Goal: Ask a question: Seek information or help from site administrators or community

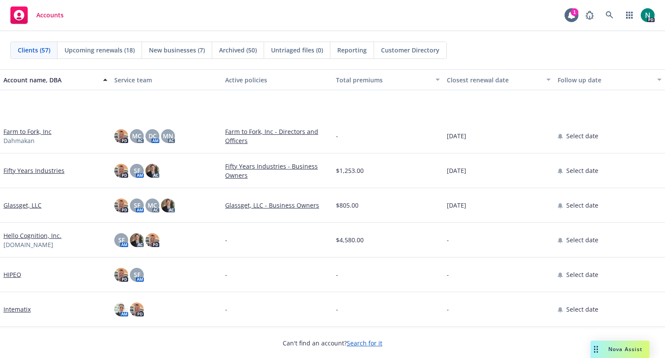
scroll to position [832, 0]
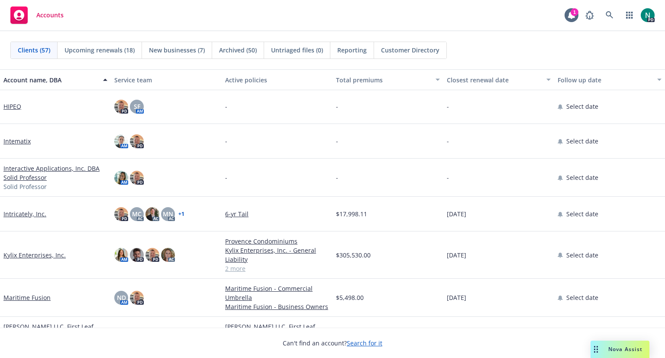
click at [29, 255] on link "Kylix Enterprises, Inc." at bounding box center [34, 254] width 62 height 9
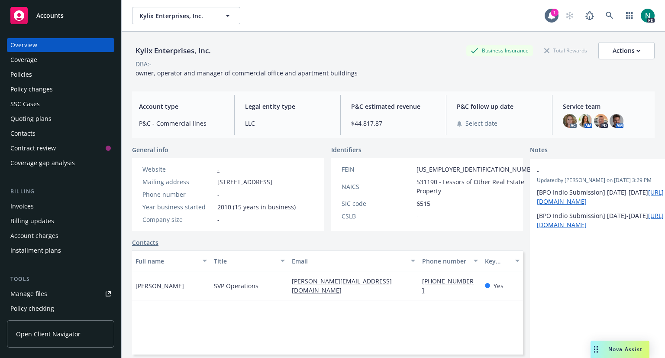
click at [21, 77] on div "Policies" at bounding box center [21, 75] width 22 height 14
click at [51, 17] on span "Accounts" at bounding box center [49, 15] width 27 height 7
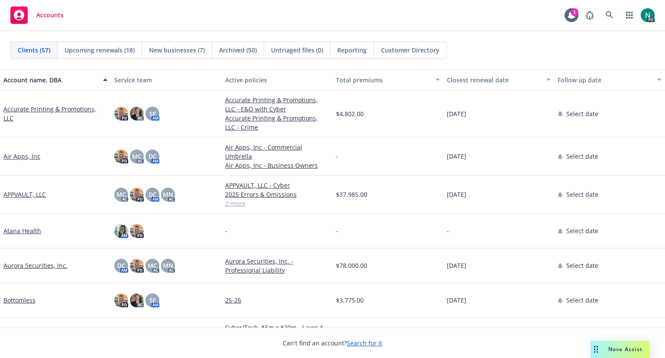
click at [614, 346] on span "Nova Assist" at bounding box center [625, 348] width 34 height 7
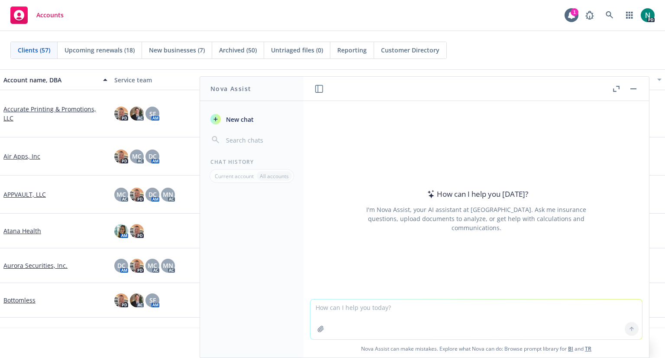
click at [448, 309] on textarea at bounding box center [476, 319] width 332 height 40
type textarea "find provence"
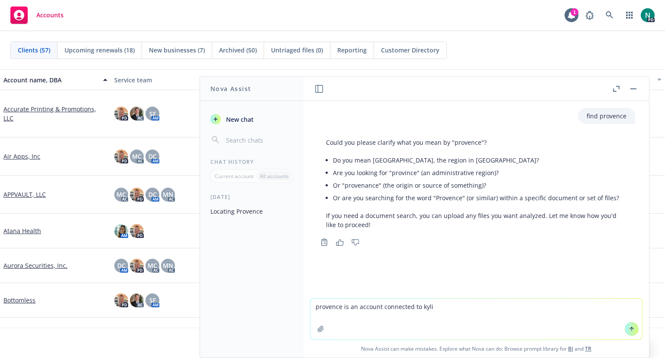
type textarea "provence is an account connected to kylix"
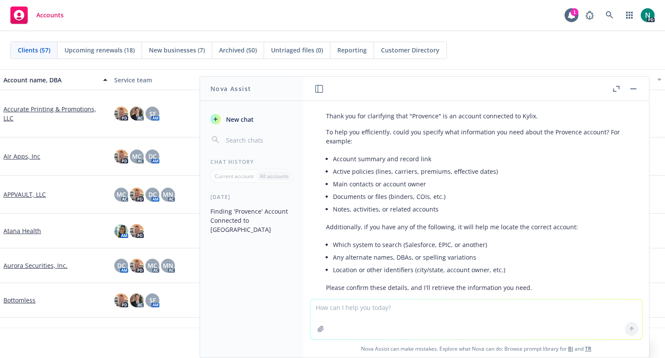
scroll to position [210, 0]
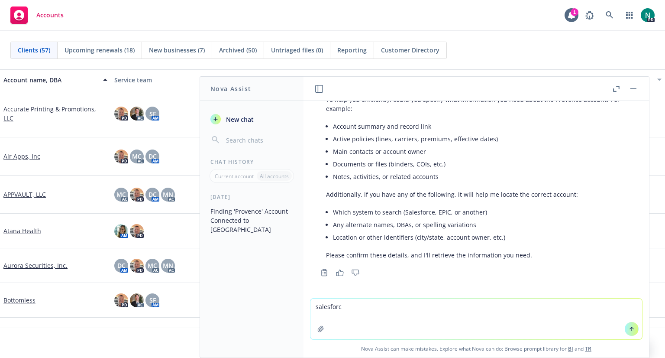
type textarea "salesforce"
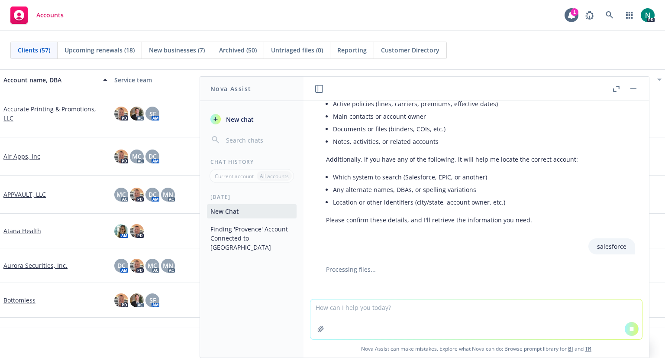
scroll to position [234, 0]
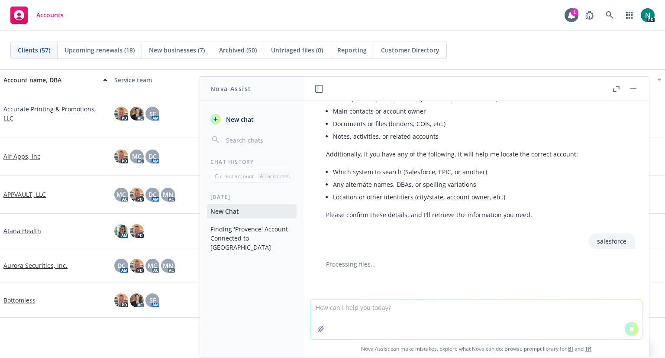
click at [562, 193] on li "Location or other identifiers (city/state, account owner, etc.)" at bounding box center [480, 196] width 294 height 13
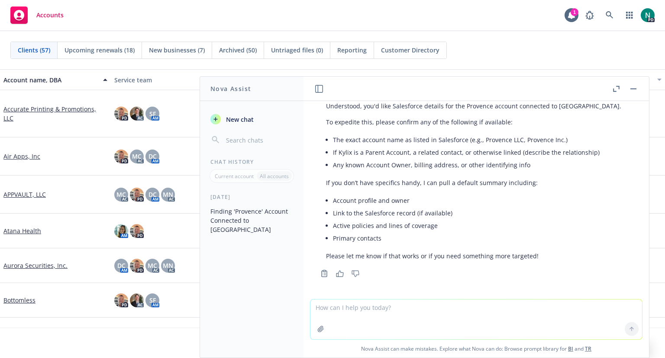
scroll to position [428, 0]
click at [632, 88] on icon "button" at bounding box center [633, 88] width 6 height 1
